Goal: Task Accomplishment & Management: Manage account settings

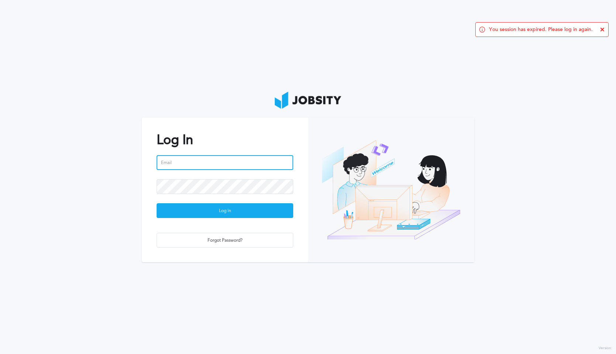
click at [205, 160] on input "email" at bounding box center [225, 162] width 137 height 15
type input "[PERSON_NAME][EMAIL_ADDRESS][DOMAIN_NAME]"
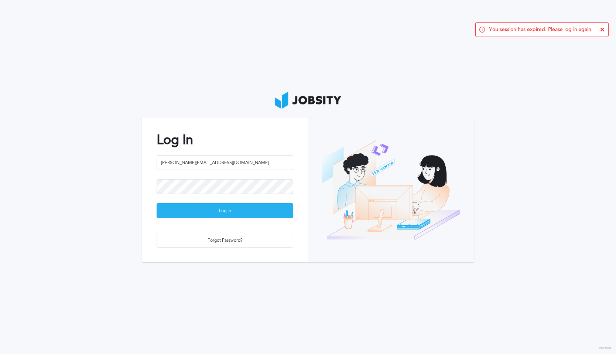
click at [222, 207] on div "Log In" at bounding box center [225, 210] width 136 height 15
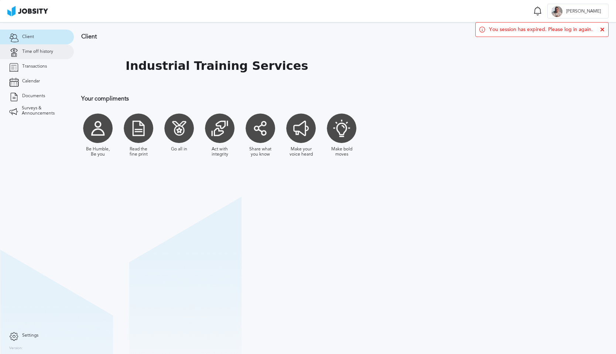
click at [49, 46] on link "Time off history" at bounding box center [37, 51] width 74 height 15
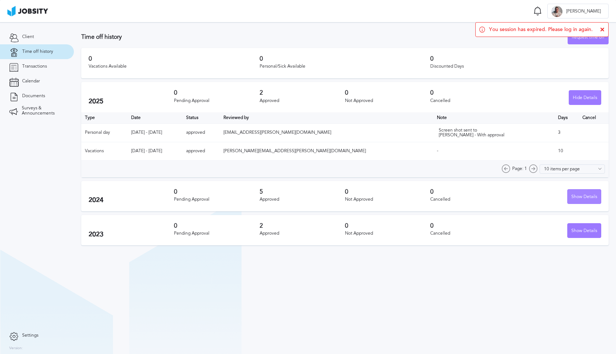
click at [572, 200] on div "Show Details" at bounding box center [583, 196] width 33 height 15
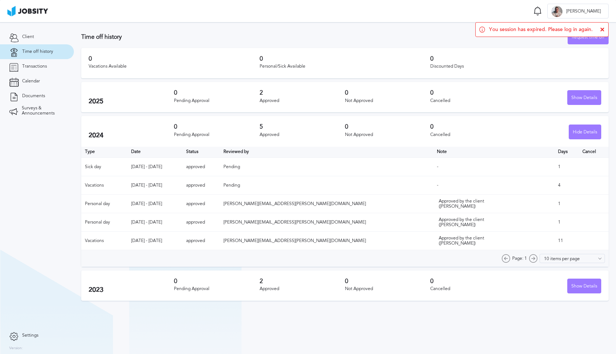
click at [440, 96] on div "0 Cancelled" at bounding box center [472, 97] width 85 height 16
click at [588, 99] on div "Show Details" at bounding box center [583, 97] width 33 height 15
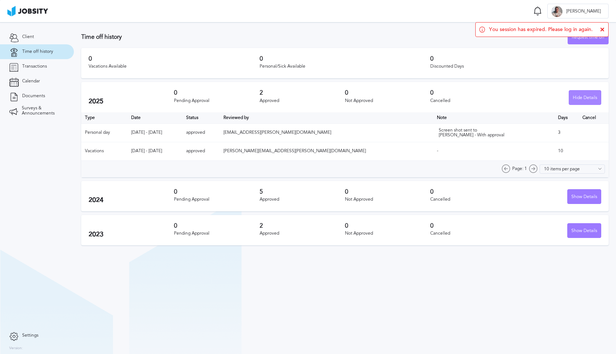
click at [588, 99] on div "Hide Details" at bounding box center [585, 97] width 32 height 15
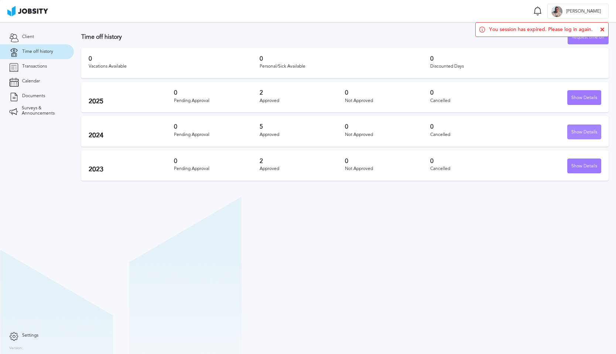
click at [590, 125] on div "Show Details" at bounding box center [583, 132] width 33 height 15
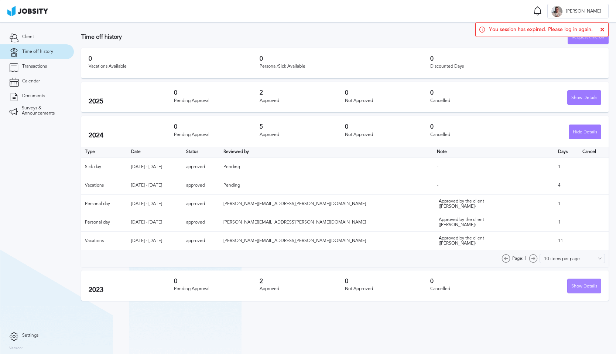
click at [576, 280] on div "Show Details" at bounding box center [583, 286] width 33 height 15
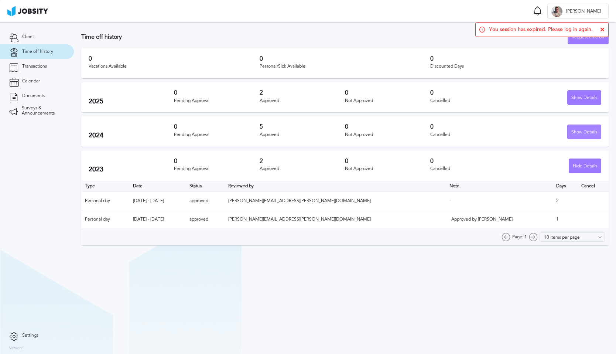
click at [586, 131] on div "Show Details" at bounding box center [583, 132] width 33 height 15
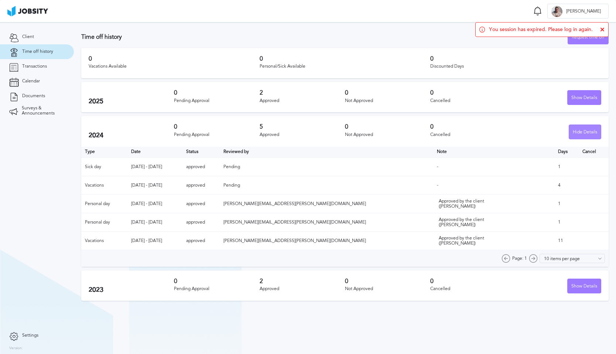
click at [586, 131] on div "Hide Details" at bounding box center [585, 132] width 32 height 15
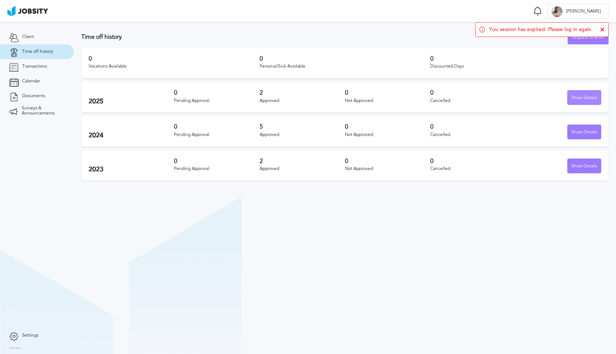
click at [586, 101] on div "Show Details" at bounding box center [583, 97] width 33 height 15
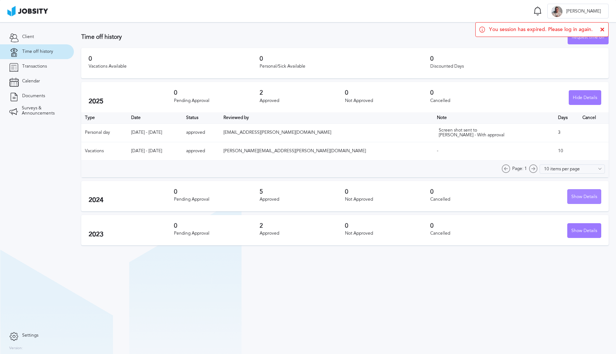
click at [578, 194] on div "Show Details" at bounding box center [583, 196] width 33 height 15
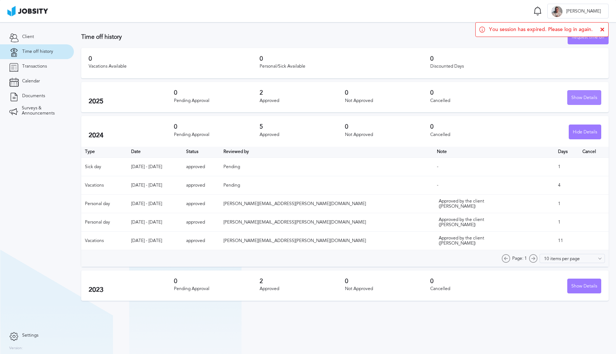
click at [578, 96] on div "Show Details" at bounding box center [583, 97] width 33 height 15
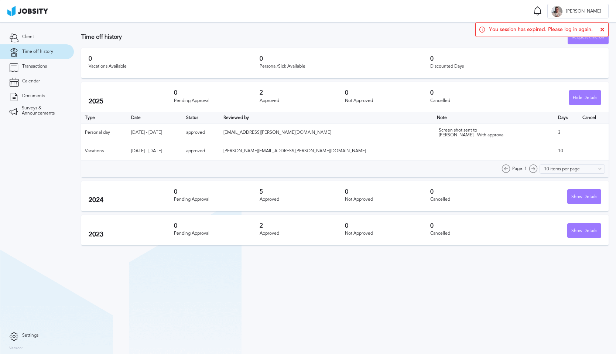
click at [604, 30] on icon at bounding box center [602, 29] width 4 height 4
click at [591, 61] on h3 "0" at bounding box center [515, 58] width 171 height 7
click at [591, 39] on div "Request time off" at bounding box center [588, 37] width 40 height 15
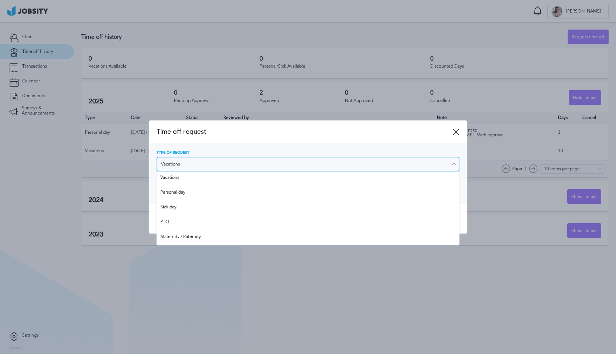
click at [351, 164] on input "Vacations" at bounding box center [308, 164] width 303 height 15
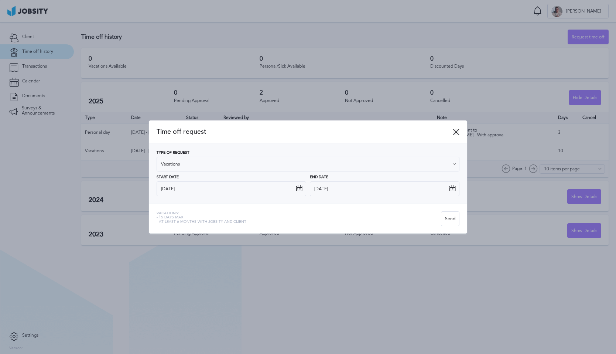
click at [456, 129] on icon at bounding box center [456, 131] width 7 height 7
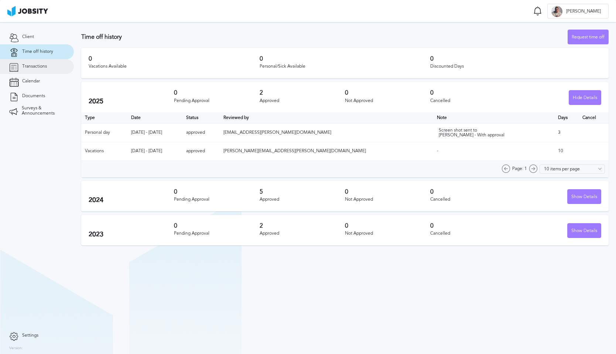
click at [51, 72] on link "Transactions" at bounding box center [37, 66] width 74 height 15
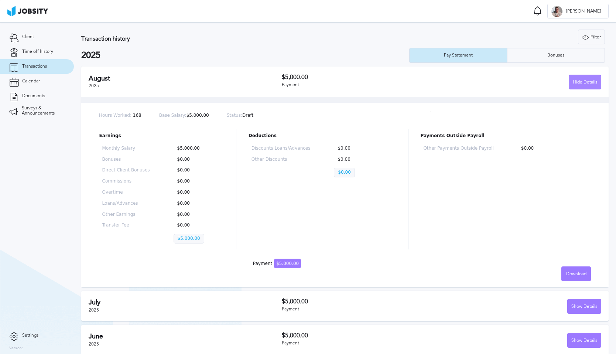
click at [589, 80] on div "Hide Details" at bounding box center [585, 82] width 32 height 15
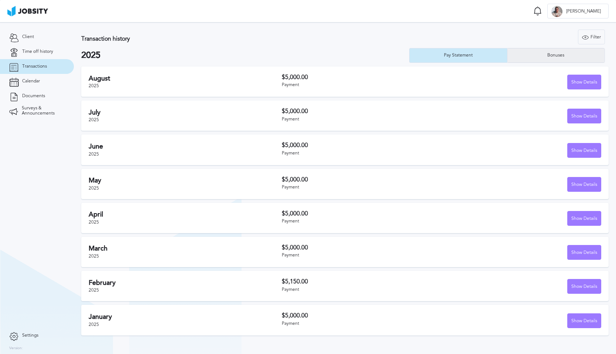
click at [580, 59] on div "Bonuses" at bounding box center [555, 55] width 97 height 15
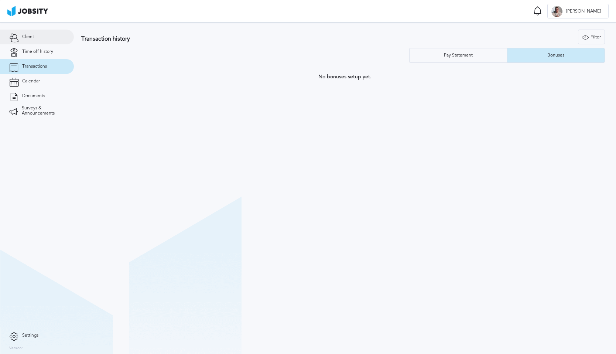
click at [30, 39] on span "Client" at bounding box center [28, 36] width 12 height 5
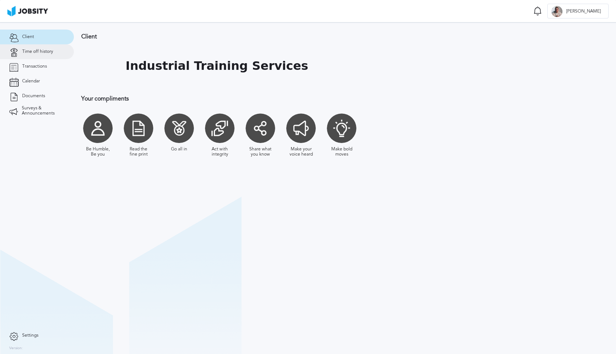
click at [32, 51] on span "Time off history" at bounding box center [37, 51] width 31 height 5
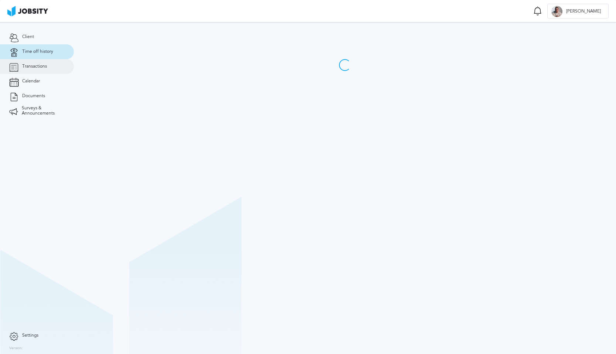
click at [32, 67] on span "Transactions" at bounding box center [34, 66] width 25 height 5
